Goal: Transaction & Acquisition: Purchase product/service

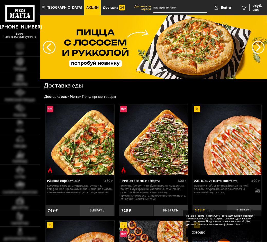
type input "[STREET_ADDRESS]"
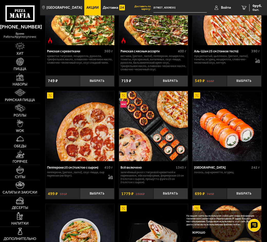
scroll to position [128, 0]
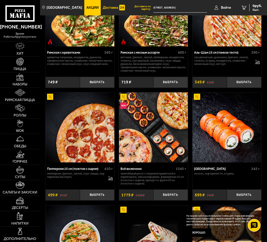
click at [103, 8] on span "Доставка" at bounding box center [110, 8] width 15 height 4
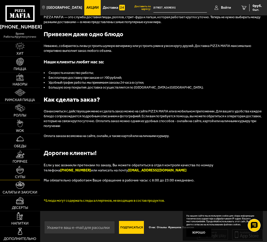
scroll to position [580, 0]
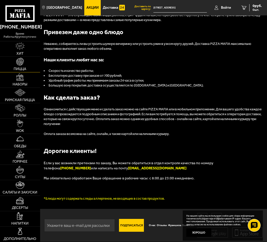
click at [20, 69] on span "Пицца" at bounding box center [20, 69] width 13 height 4
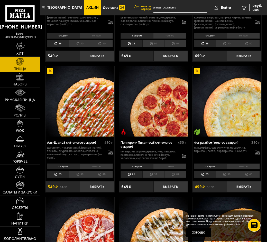
scroll to position [411, 0]
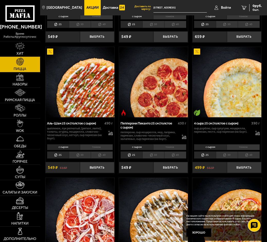
click at [58, 154] on li "25" at bounding box center [58, 154] width 22 height 7
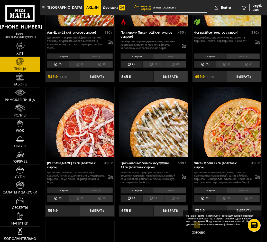
scroll to position [539, 0]
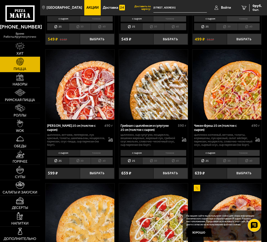
click at [83, 162] on li "30" at bounding box center [80, 160] width 22 height 7
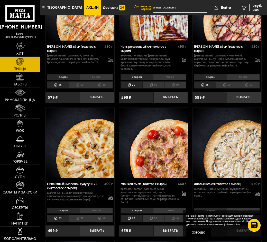
scroll to position [1181, 0]
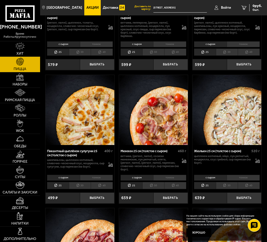
click at [81, 188] on li "30" at bounding box center [80, 185] width 22 height 7
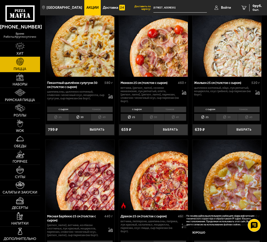
scroll to position [1232, 0]
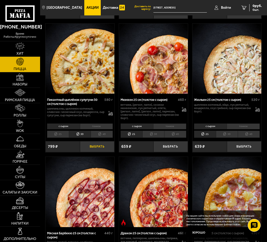
click at [95, 149] on button "Выбрать" at bounding box center [97, 146] width 34 height 11
click at [154, 137] on li "30" at bounding box center [153, 134] width 22 height 7
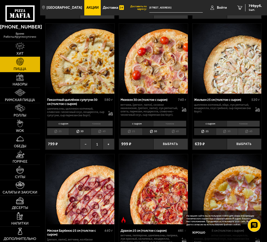
click at [134, 135] on li "25" at bounding box center [131, 131] width 22 height 7
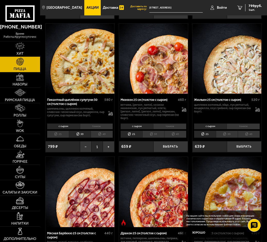
click at [59, 137] on li "25" at bounding box center [58, 134] width 22 height 7
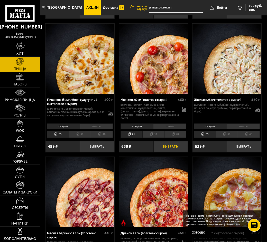
click at [172, 149] on button "Выбрать" at bounding box center [170, 146] width 34 height 11
click at [240, 149] on button "Выбрать" at bounding box center [244, 146] width 34 height 11
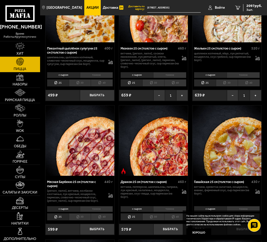
scroll to position [1258, 0]
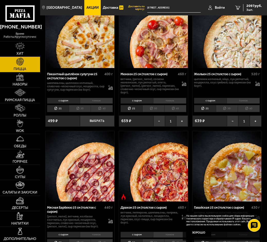
click at [80, 111] on li "30" at bounding box center [80, 108] width 22 height 7
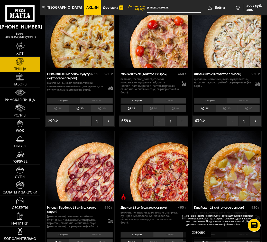
click at [85, 123] on button "−" at bounding box center [86, 121] width 12 height 11
click at [57, 111] on li "25" at bounding box center [58, 108] width 22 height 7
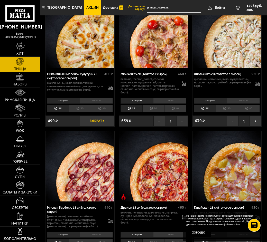
click at [94, 124] on button "Выбрать" at bounding box center [97, 121] width 34 height 11
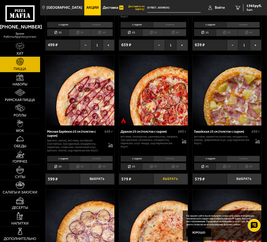
scroll to position [1335, 0]
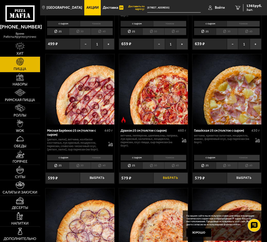
click at [169, 181] on button "Выбрать" at bounding box center [170, 177] width 34 height 11
click at [242, 180] on button "Выбрать" at bounding box center [244, 177] width 34 height 11
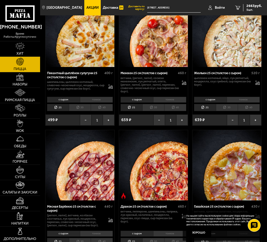
scroll to position [1258, 0]
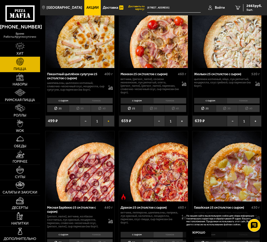
click at [109, 123] on button "+" at bounding box center [109, 121] width 12 height 11
click at [181, 124] on button "+" at bounding box center [182, 121] width 12 height 11
click at [256, 122] on button "+" at bounding box center [255, 121] width 12 height 11
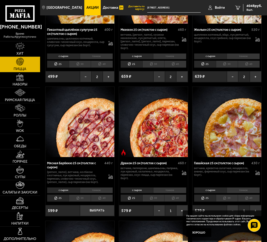
scroll to position [1309, 0]
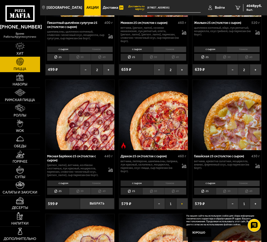
click at [181, 207] on button "+" at bounding box center [182, 203] width 12 height 11
click at [255, 206] on button "+" at bounding box center [255, 203] width 12 height 11
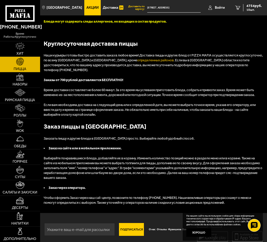
scroll to position [1729, 0]
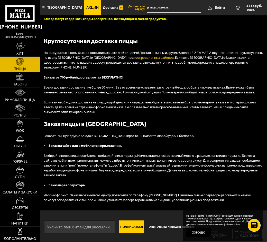
click at [84, 13] on link "Акции" at bounding box center [92, 7] width 16 height 15
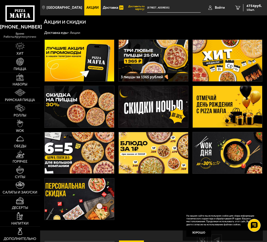
click at [218, 104] on img at bounding box center [227, 107] width 69 height 42
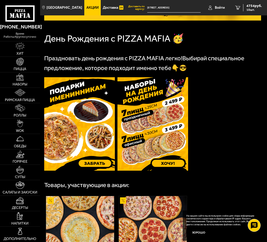
scroll to position [73, 0]
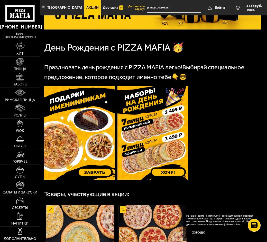
click at [162, 151] on img at bounding box center [152, 132] width 71 height 93
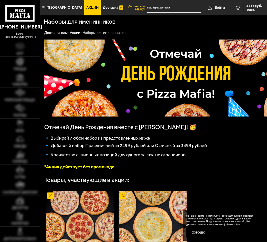
type input "[STREET_ADDRESS]"
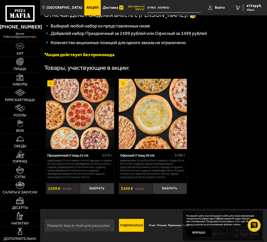
scroll to position [115, 0]
click at [237, 8] on icon "10" at bounding box center [237, 8] width 5 height 4
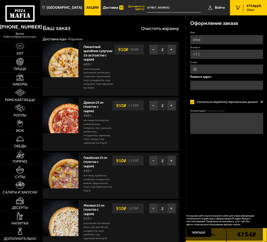
type input "[STREET_ADDRESS]"
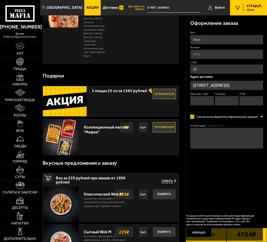
scroll to position [257, 0]
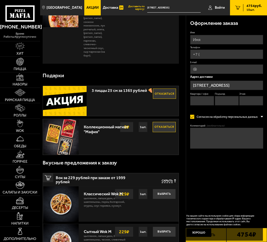
click at [162, 95] on button "Отказаться" at bounding box center [164, 94] width 23 height 10
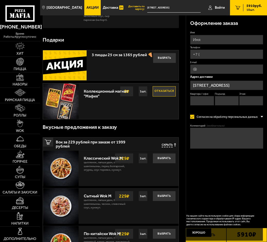
click at [160, 97] on button "Отказаться" at bounding box center [163, 91] width 23 height 10
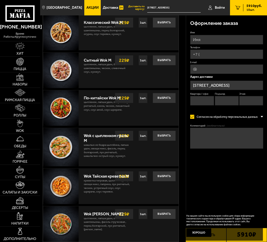
scroll to position [462, 0]
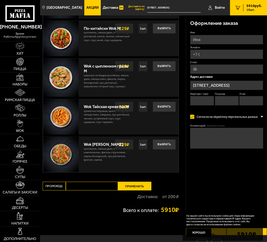
click at [70, 190] on input "Промокод:" at bounding box center [92, 186] width 52 height 9
type input "четверг"
click at [137, 190] on button "Применить" at bounding box center [134, 186] width 33 height 9
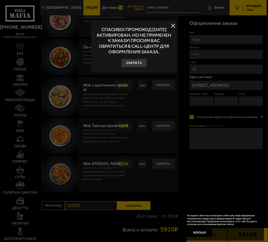
click at [137, 62] on button "Закрыть" at bounding box center [133, 63] width 25 height 8
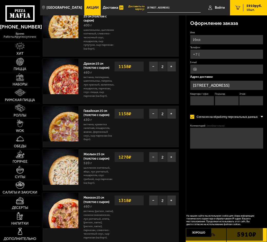
scroll to position [51, 0]
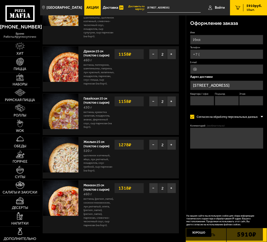
click at [199, 40] on input "Имя" at bounding box center [226, 39] width 73 height 9
type input "Георгий"
type input "+7 (953) 159-72-93"
type input "letuha@mail.ru"
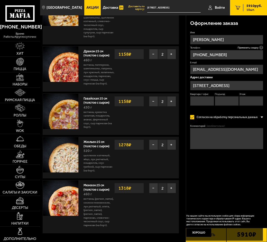
click at [202, 100] on input "Квартира / офис" at bounding box center [202, 100] width 24 height 9
type input "1"
click at [226, 100] on input "Подъезд" at bounding box center [227, 100] width 24 height 9
type input "1"
click at [250, 100] on input "Этаж" at bounding box center [251, 100] width 24 height 9
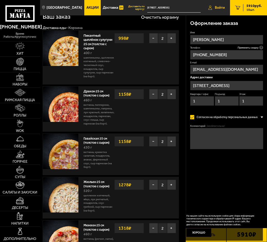
scroll to position [0, 0]
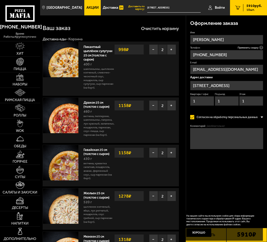
type input "1"
click at [206, 134] on textarea "Комментарий (необязательно)" at bounding box center [226, 138] width 73 height 21
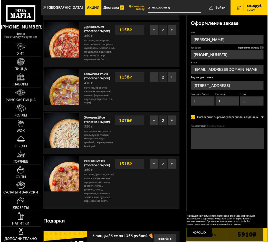
scroll to position [77, 0]
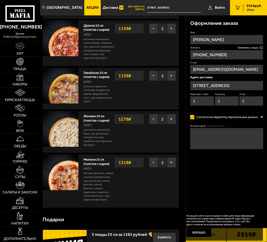
type textarea "Д"
click at [225, 131] on textarea "Прошу доставить к 12-00 02.10.2025г" at bounding box center [226, 138] width 73 height 21
drag, startPoint x: 225, startPoint y: 132, endPoint x: 240, endPoint y: 131, distance: 15.4
click at [240, 131] on textarea "Прошу доставить к 12-00 02.10.2025г" at bounding box center [226, 138] width 73 height 21
click at [215, 132] on textarea "Прошу доставить к 12-00" at bounding box center [226, 138] width 73 height 21
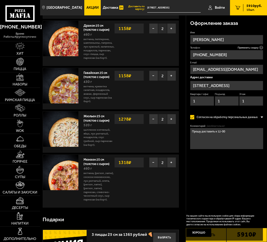
paste textarea "02.10.2025г"
type textarea "Прошу доставить 02.10.2025г. к 12-00"
click at [201, 232] on button "Хорошо" at bounding box center [198, 232] width 25 height 8
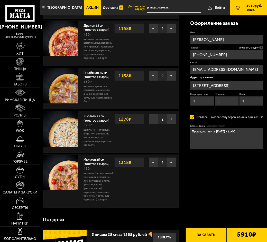
click at [203, 235] on button "Заказать" at bounding box center [205, 235] width 41 height 14
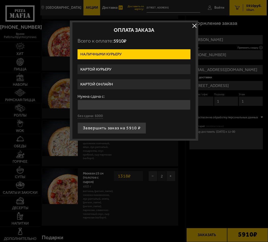
click at [92, 69] on label "Картой курьеру" at bounding box center [134, 69] width 113 height 10
click at [0, 0] on input "Картой курьеру" at bounding box center [0, 0] width 0 height 0
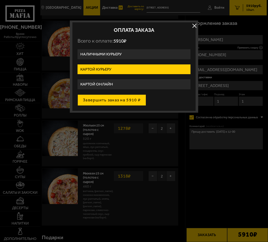
click at [100, 101] on button "Завершить заказ на 5910 ₽" at bounding box center [112, 99] width 69 height 11
